Goal: Information Seeking & Learning: Find specific page/section

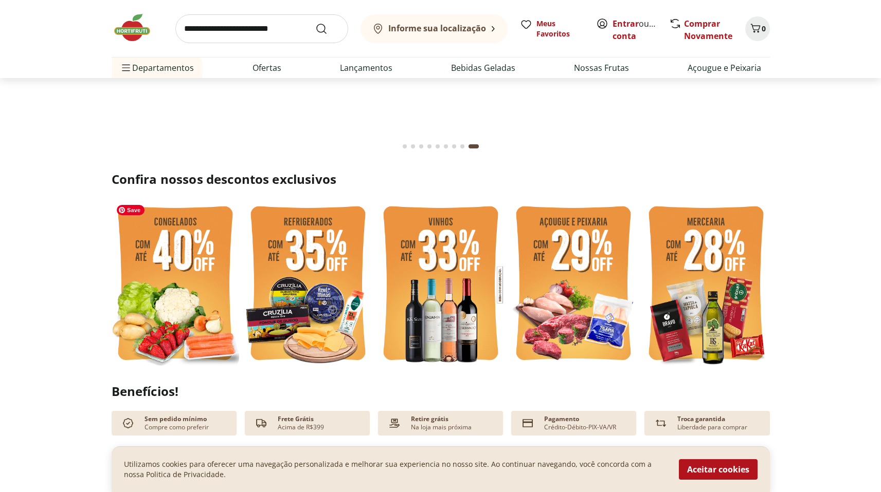
scroll to position [148, 0]
